Goal: Information Seeking & Learning: Learn about a topic

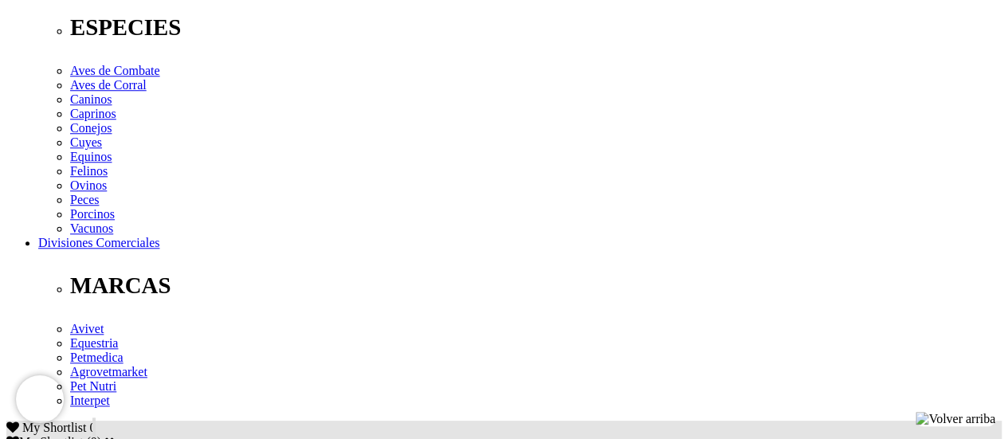
scroll to position [664, 0]
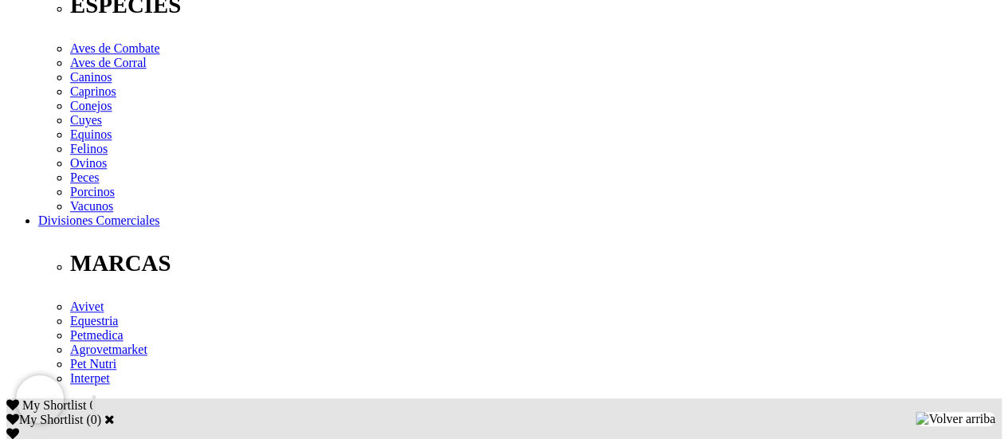
drag, startPoint x: 63, startPoint y: 171, endPoint x: 584, endPoint y: 167, distance: 521.2
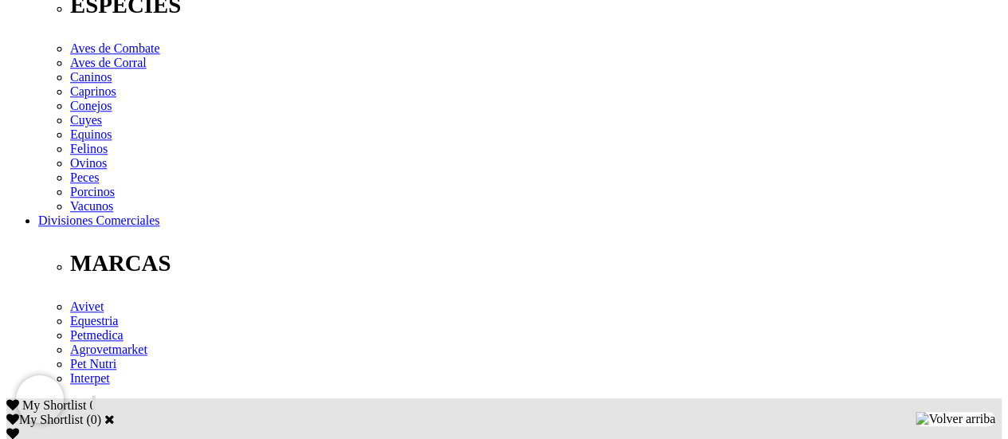
drag, startPoint x: 406, startPoint y: 175, endPoint x: 343, endPoint y: 179, distance: 63.1
